Goal: Download file/media

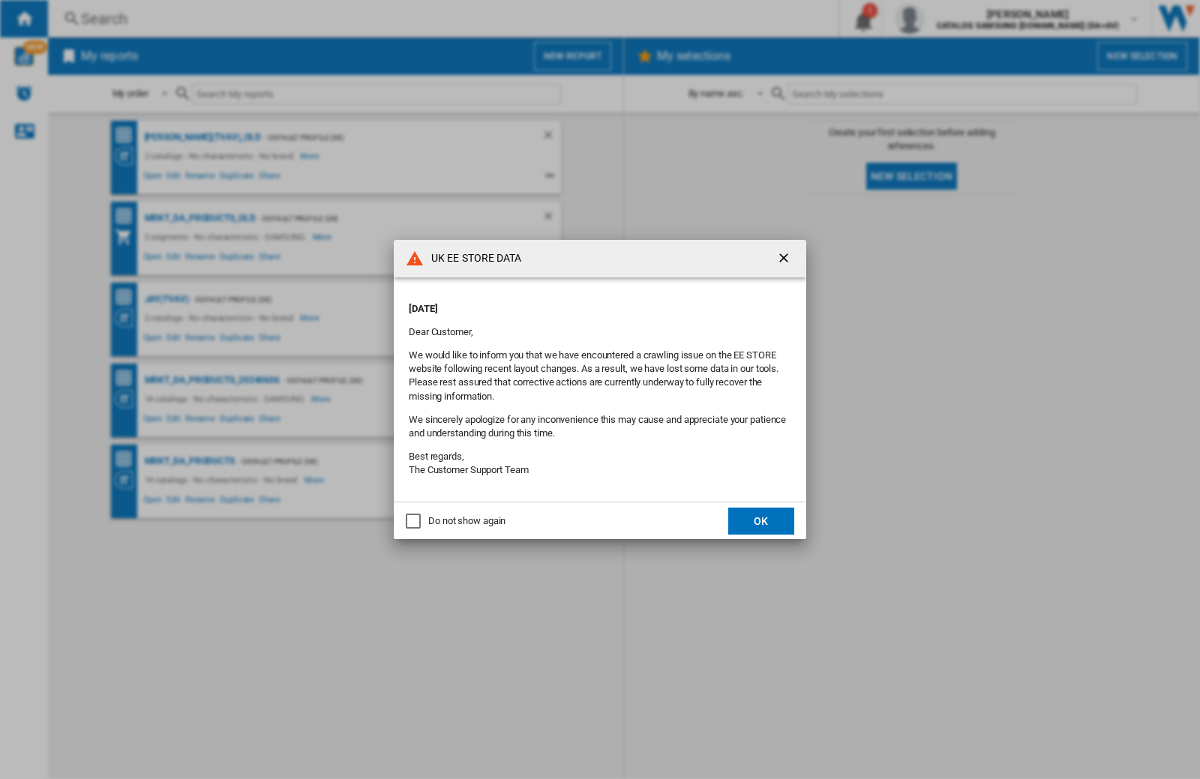
click at [761, 521] on button "OK" at bounding box center [761, 521] width 66 height 27
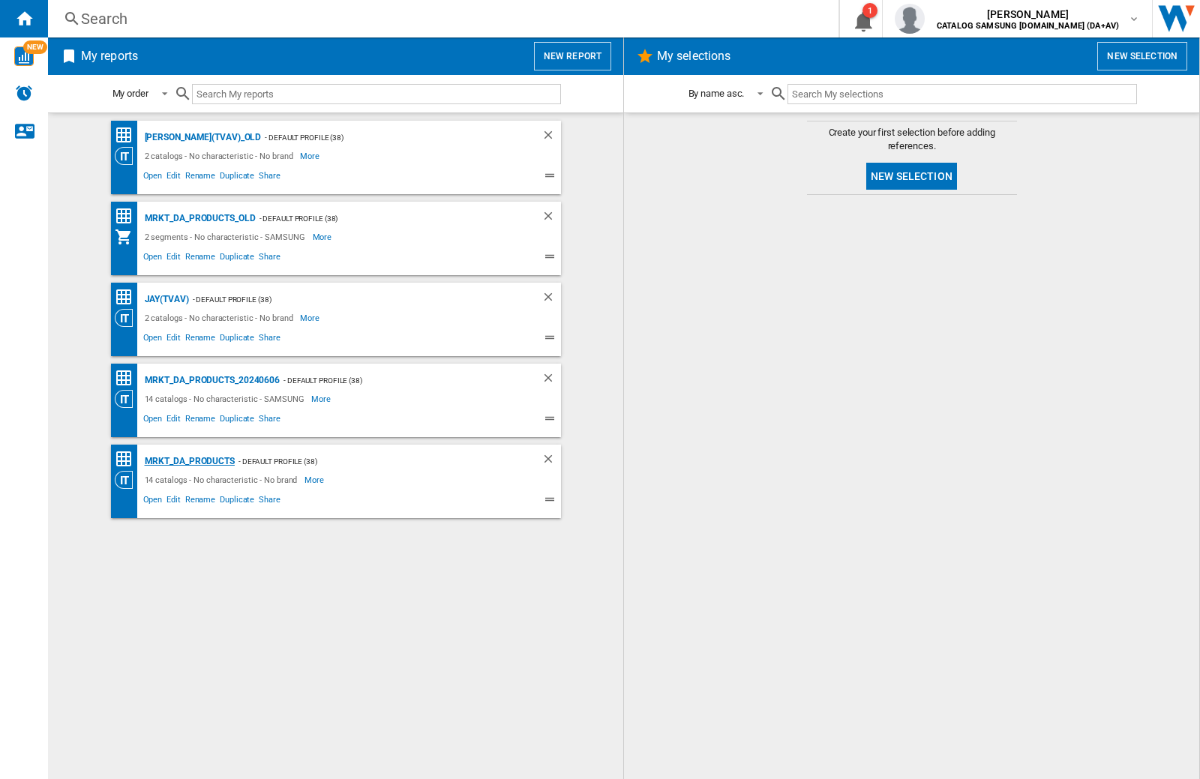
click at [189, 461] on div "MRKT_DA_PRODUCTS" at bounding box center [188, 461] width 94 height 19
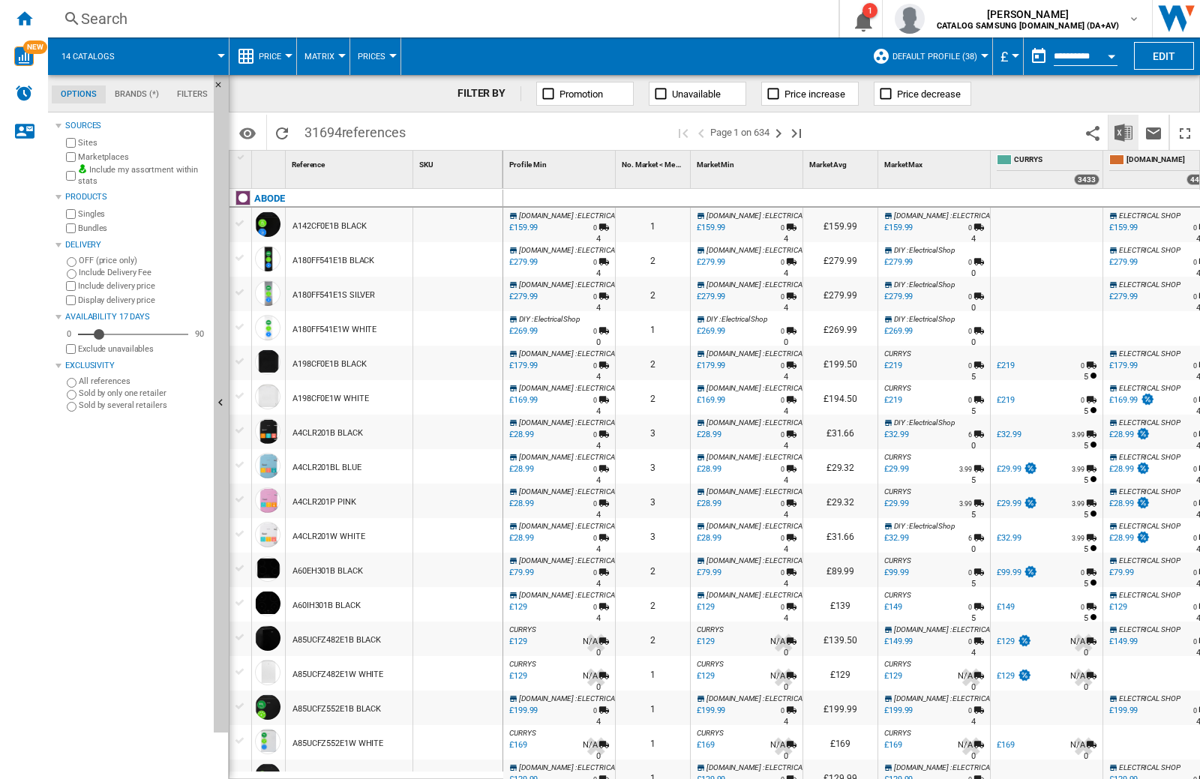
click at [1123, 131] on img "Download in Excel" at bounding box center [1124, 133] width 18 height 18
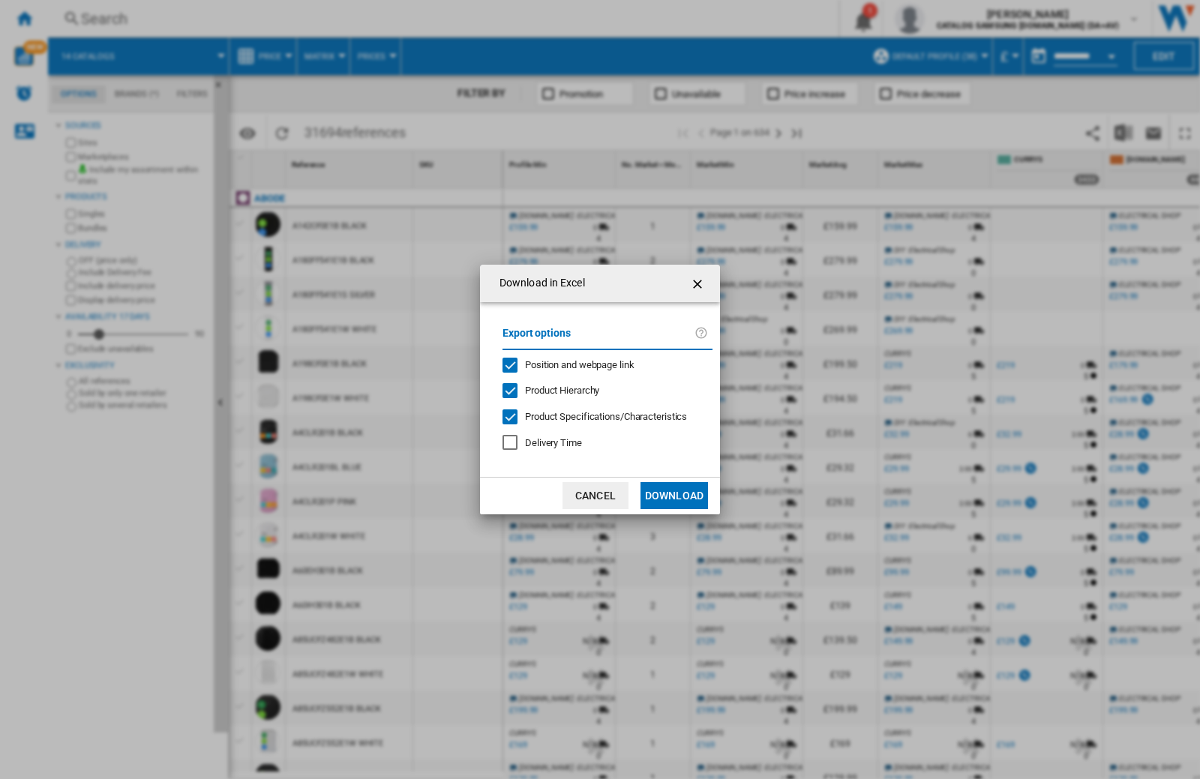
click at [569, 364] on span "Position and webpage link" at bounding box center [580, 364] width 110 height 11
click at [674, 496] on button "Download" at bounding box center [675, 495] width 68 height 27
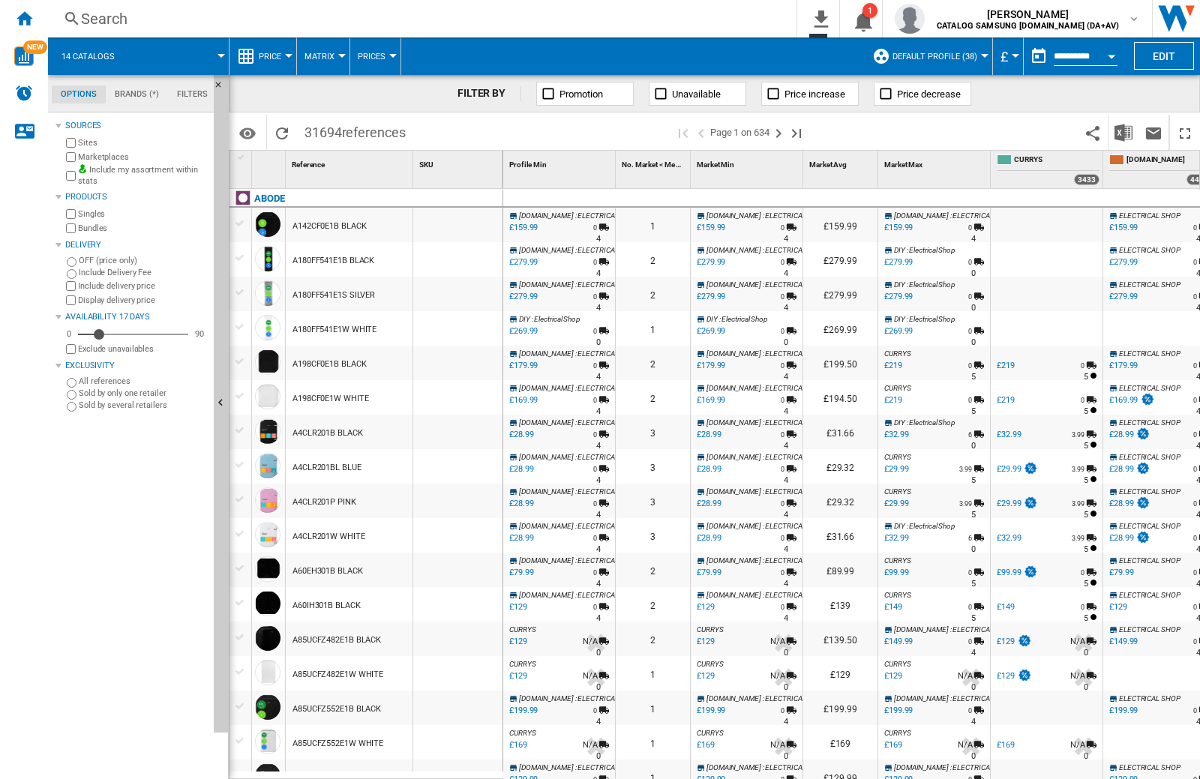
click at [463, 222] on div at bounding box center [457, 225] width 89 height 35
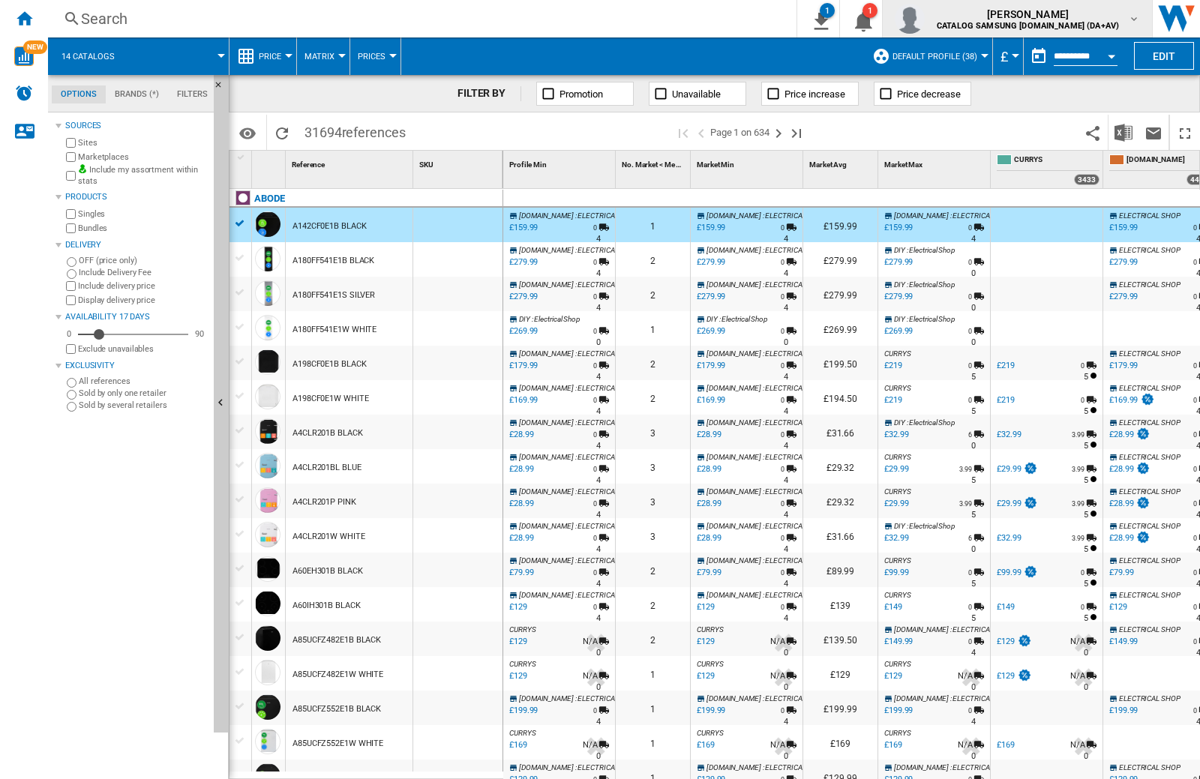
click at [925, 19] on img "button" at bounding box center [910, 19] width 30 height 30
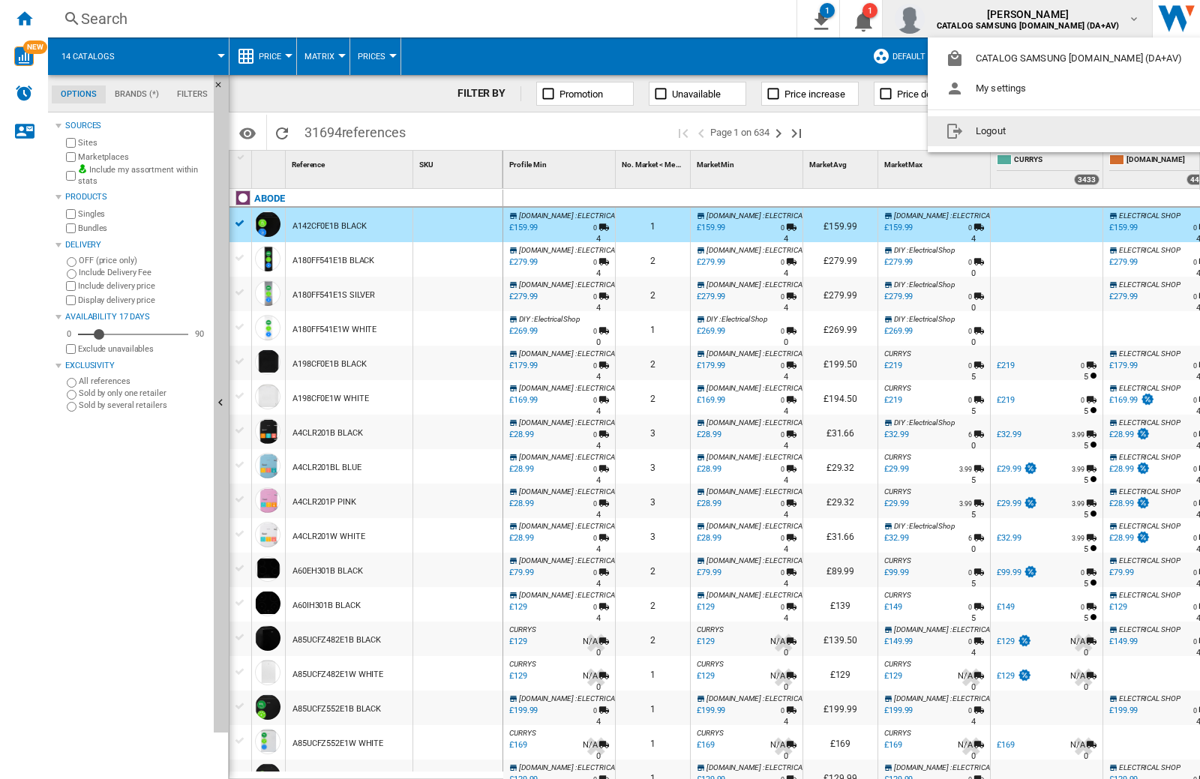
click at [1043, 131] on button "Logout" at bounding box center [1067, 131] width 278 height 30
